Goal: Navigation & Orientation: Go to known website

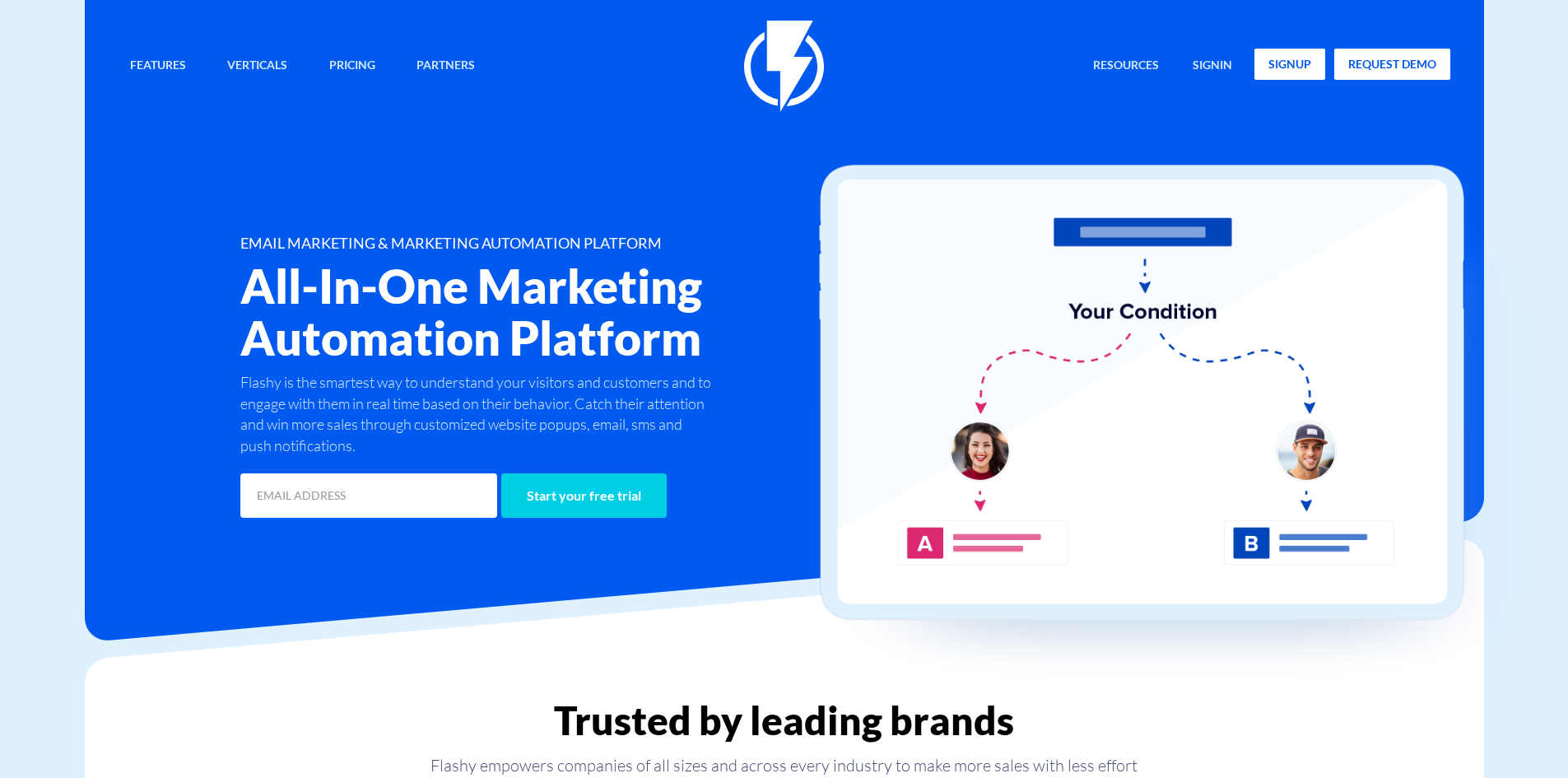
drag, startPoint x: 1276, startPoint y: 62, endPoint x: 1252, endPoint y: 62, distance: 24.0
click at [1276, 62] on link "signup" at bounding box center [1289, 64] width 71 height 31
click at [1225, 47] on div "Features Marketing Automation Convert, Enagage And Retain Your Customers Email …" at bounding box center [784, 66] width 1358 height 91
click at [1220, 62] on link "signin" at bounding box center [1212, 67] width 64 height 36
